Goal: Task Accomplishment & Management: Use online tool/utility

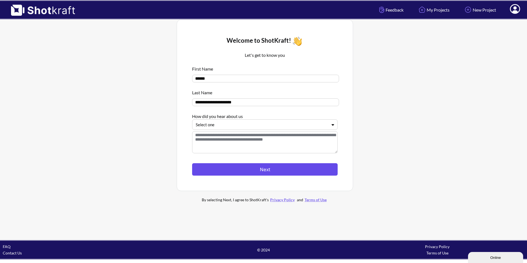
click at [254, 170] on button "Next" at bounding box center [265, 169] width 146 height 12
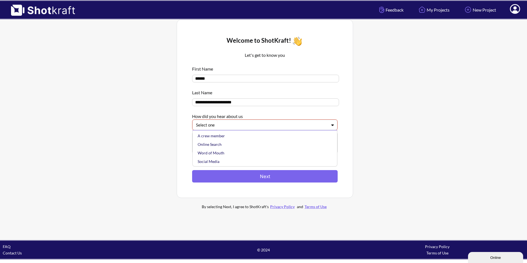
click at [256, 128] on div at bounding box center [261, 125] width 131 height 6
click at [215, 144] on div "Online Search" at bounding box center [267, 144] width 140 height 9
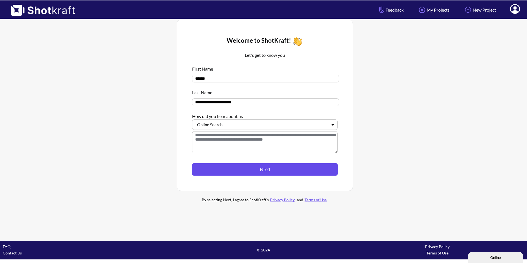
click at [253, 168] on button "Next" at bounding box center [265, 169] width 146 height 12
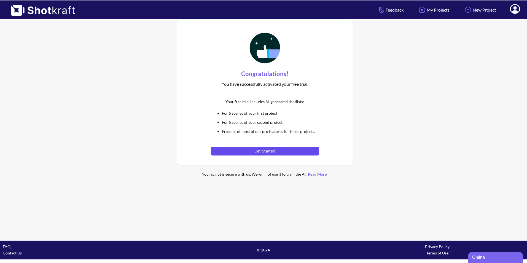
click at [281, 151] on button "Get Started" at bounding box center [265, 151] width 108 height 9
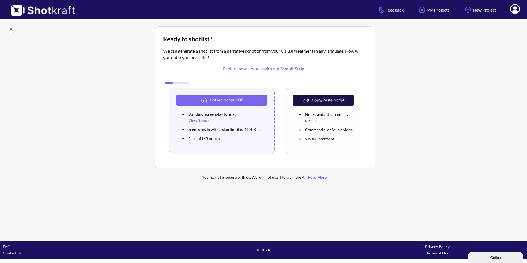
click at [324, 98] on button "Copy/Paste Script" at bounding box center [323, 100] width 61 height 11
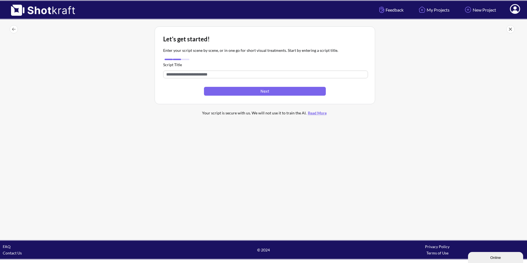
click at [187, 74] on input "text" at bounding box center [265, 75] width 205 height 8
paste input "**********"
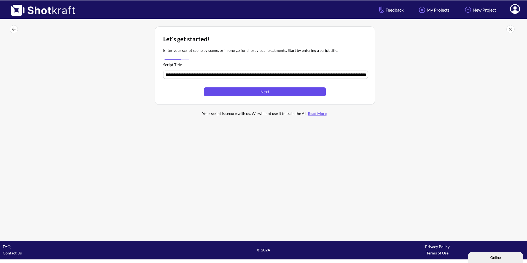
type input "**********"
click at [258, 94] on button "Next" at bounding box center [265, 91] width 122 height 9
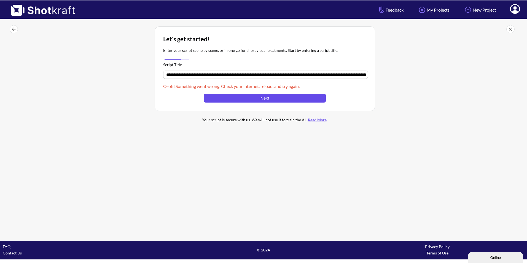
click at [258, 98] on button "Next" at bounding box center [265, 98] width 122 height 9
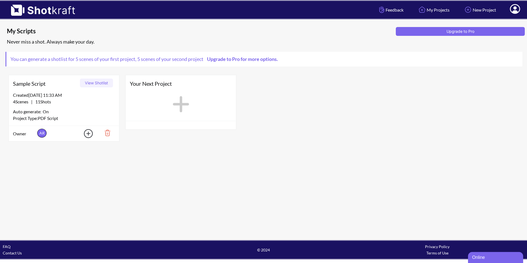
click at [66, 103] on div "4 Scenes | 11 Shots" at bounding box center [64, 101] width 102 height 7
click at [92, 83] on button "View Shotlist" at bounding box center [96, 83] width 33 height 9
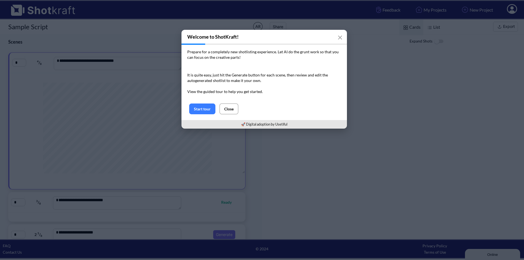
click at [235, 109] on button "Close" at bounding box center [229, 108] width 19 height 11
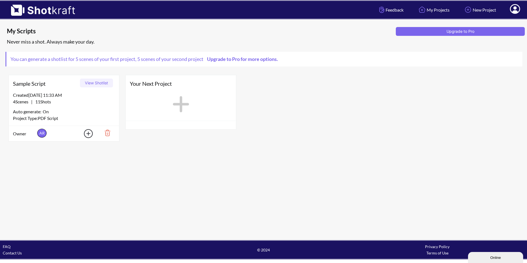
click at [178, 104] on icon at bounding box center [181, 104] width 16 height 16
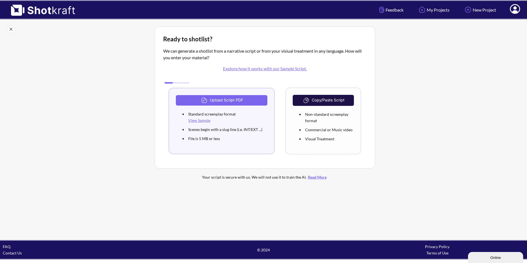
drag, startPoint x: 468, startPoint y: 81, endPoint x: 443, endPoint y: 81, distance: 24.8
click at [468, 81] on div at bounding box center [450, 106] width 146 height 162
click at [218, 101] on button "Upload Script PDF" at bounding box center [222, 100] width 92 height 10
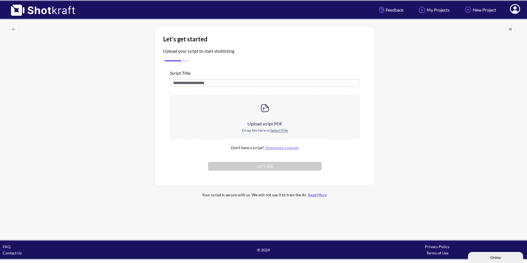
click at [279, 130] on u "Select File" at bounding box center [279, 130] width 17 height 5
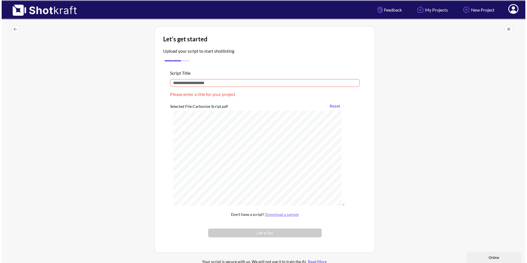
scroll to position [72, 0]
click at [208, 84] on input "text" at bounding box center [264, 83] width 190 height 8
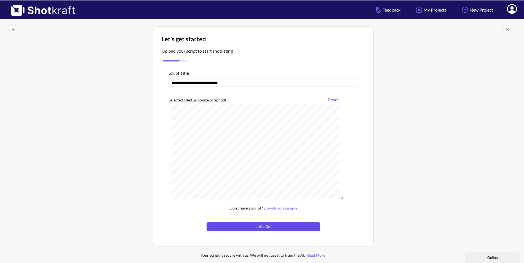
type input "**********"
click at [282, 227] on button "Let's Go!" at bounding box center [264, 226] width 114 height 9
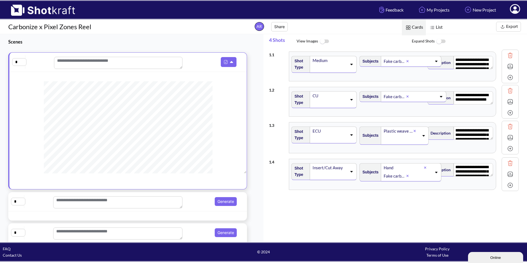
click at [324, 41] on img at bounding box center [324, 42] width 12 height 12
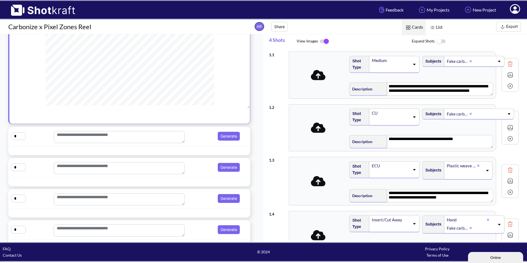
scroll to position [80, 0]
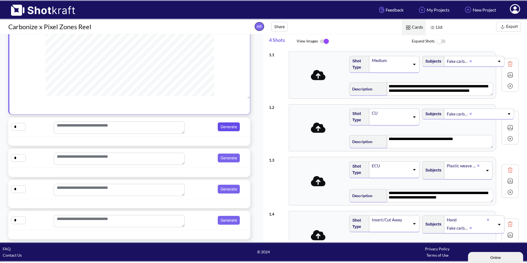
click at [223, 123] on button "Generate" at bounding box center [229, 126] width 22 height 9
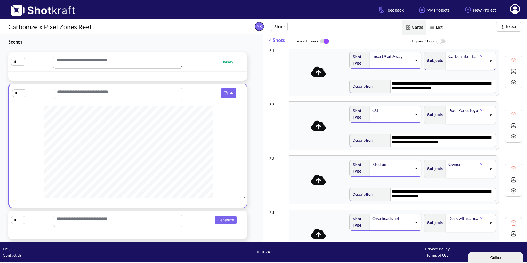
scroll to position [0, 0]
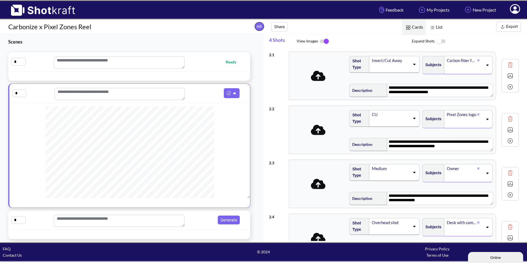
click at [159, 69] on textarea at bounding box center [119, 63] width 131 height 12
type textarea "**********"
